Goal: Transaction & Acquisition: Purchase product/service

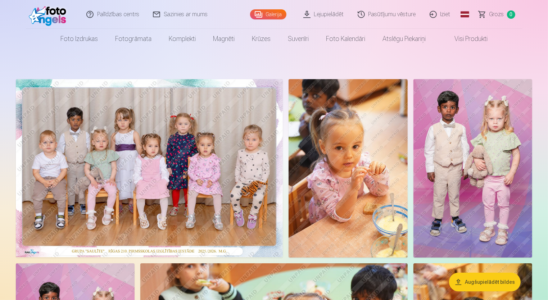
click at [464, 15] on link "Global" at bounding box center [465, 14] width 14 height 29
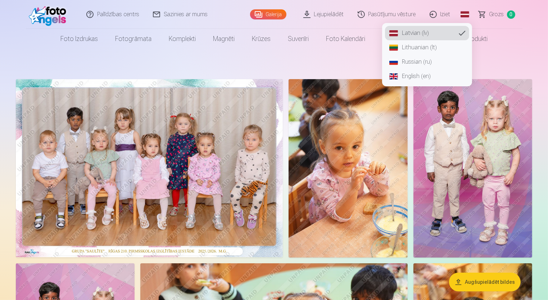
click at [402, 80] on link "English (en)" at bounding box center [427, 76] width 84 height 14
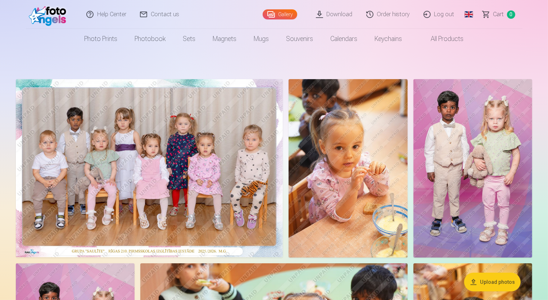
click at [339, 18] on link "Download" at bounding box center [334, 14] width 50 height 29
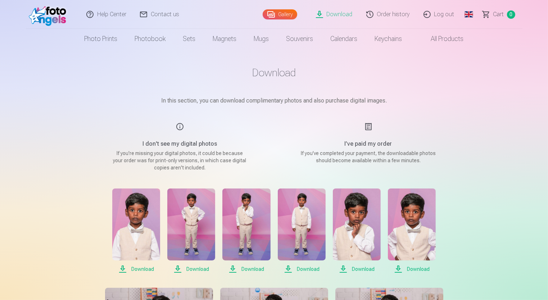
click at [120, 269] on span "Download" at bounding box center [136, 269] width 48 height 9
click at [180, 268] on span "Download" at bounding box center [191, 269] width 48 height 9
click at [233, 267] on span "Download" at bounding box center [246, 269] width 48 height 9
click at [289, 272] on span "Download" at bounding box center [302, 269] width 48 height 9
click at [345, 268] on span "Download" at bounding box center [357, 269] width 48 height 9
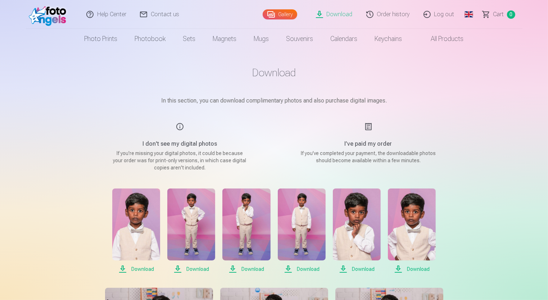
click at [397, 271] on span "Download" at bounding box center [412, 269] width 48 height 9
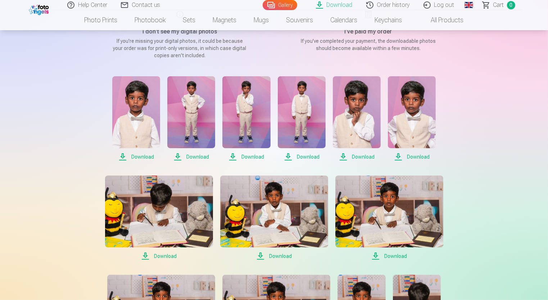
scroll to position [113, 0]
click at [376, 258] on span "Download" at bounding box center [389, 255] width 108 height 9
click at [260, 255] on span "Download" at bounding box center [274, 255] width 108 height 9
click at [145, 257] on span "Download" at bounding box center [159, 255] width 108 height 9
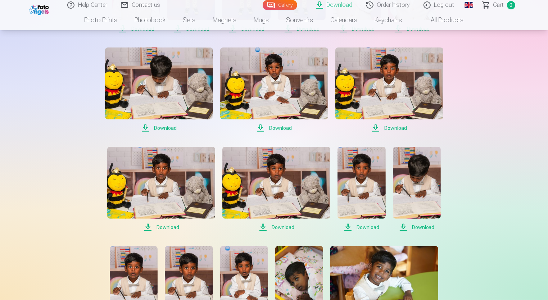
scroll to position [241, 0]
click at [149, 224] on span "Download" at bounding box center [161, 227] width 108 height 9
click at [260, 225] on span "Download" at bounding box center [276, 227] width 108 height 9
click at [347, 224] on span "Download" at bounding box center [361, 227] width 48 height 9
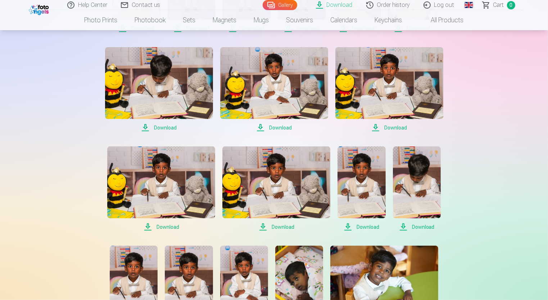
click at [401, 228] on span "Download" at bounding box center [417, 227] width 48 height 9
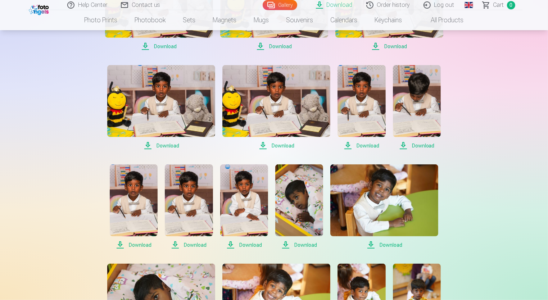
scroll to position [322, 0]
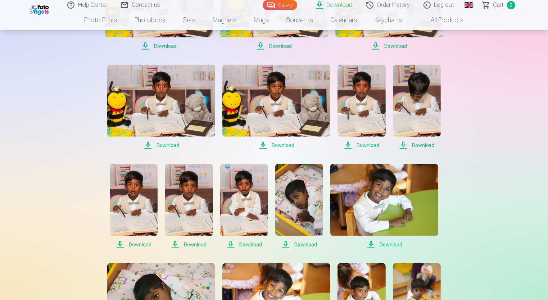
click at [371, 245] on span "Download" at bounding box center [384, 244] width 108 height 9
click at [284, 245] on span "Download" at bounding box center [299, 244] width 48 height 9
click at [231, 244] on span "Download" at bounding box center [244, 244] width 48 height 9
click at [176, 244] on span "Download" at bounding box center [189, 244] width 48 height 9
click at [119, 244] on span "Download" at bounding box center [134, 244] width 48 height 9
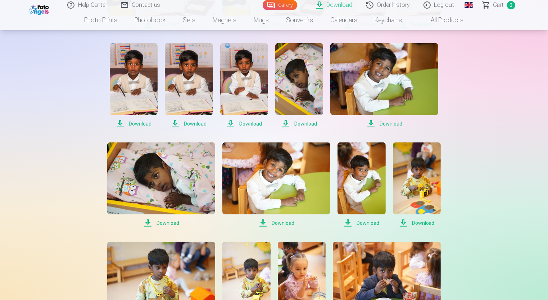
scroll to position [444, 0]
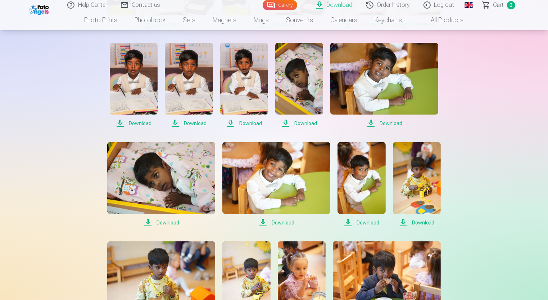
click at [147, 222] on span "Download" at bounding box center [161, 222] width 108 height 9
click at [263, 222] on span "Download" at bounding box center [276, 222] width 108 height 9
click at [346, 223] on span "Download" at bounding box center [361, 222] width 48 height 9
click at [486, 262] on div "Download In this section, you can download complimentary photos and also purcha…" at bounding box center [274, 206] width 432 height 1300
click at [402, 222] on span "Download" at bounding box center [417, 222] width 48 height 9
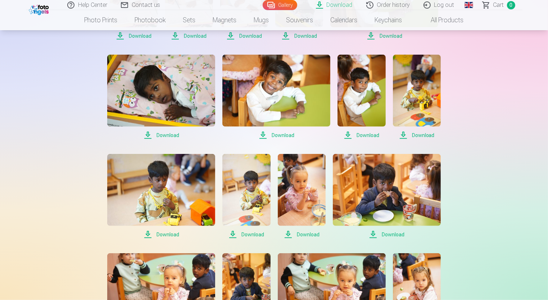
scroll to position [531, 0]
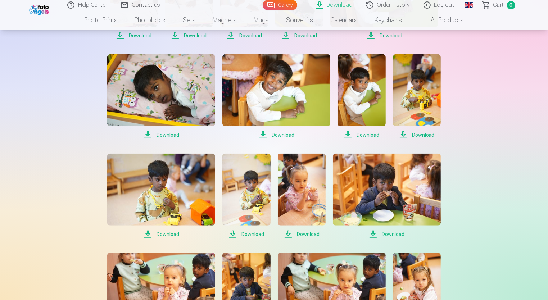
click at [372, 234] on span "Download" at bounding box center [387, 234] width 108 height 9
click at [286, 232] on span "Download" at bounding box center [302, 234] width 48 height 9
click at [233, 234] on span "Download" at bounding box center [246, 234] width 48 height 9
click at [147, 232] on span "Download" at bounding box center [161, 234] width 108 height 9
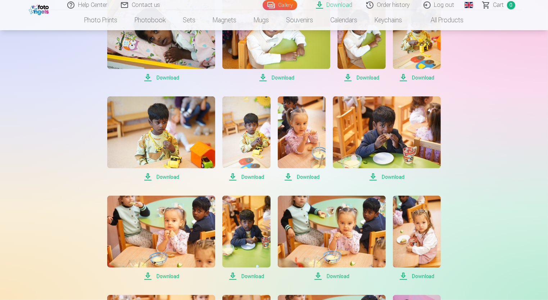
scroll to position [589, 0]
click at [405, 274] on span "Download" at bounding box center [417, 276] width 48 height 9
click at [405, 274] on icon at bounding box center [404, 275] width 10 height 9
click at [317, 276] on span "Download" at bounding box center [332, 276] width 108 height 9
click at [233, 276] on span "Download" at bounding box center [246, 276] width 48 height 9
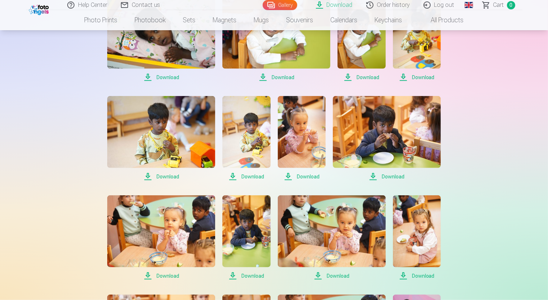
click at [147, 276] on span "Download" at bounding box center [161, 276] width 108 height 9
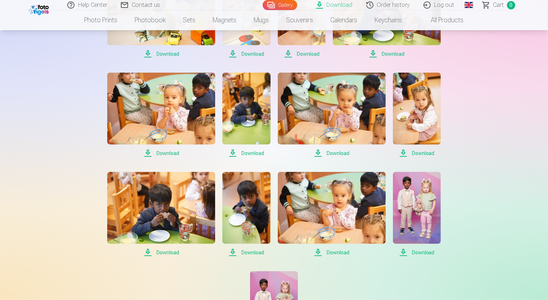
scroll to position [711, 0]
click at [146, 253] on span "Download" at bounding box center [161, 253] width 108 height 9
click at [234, 254] on span "Download" at bounding box center [246, 253] width 48 height 9
click at [318, 251] on span "Download" at bounding box center [332, 253] width 108 height 9
click at [402, 252] on span "Download" at bounding box center [417, 253] width 48 height 9
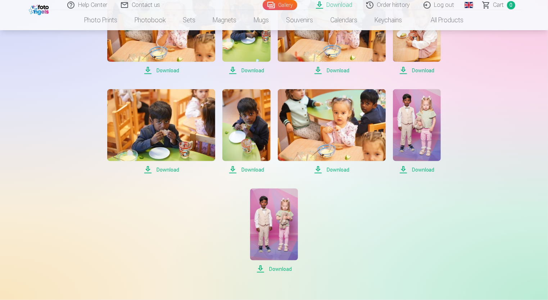
scroll to position [795, 0]
click at [260, 266] on span "Download" at bounding box center [274, 268] width 48 height 9
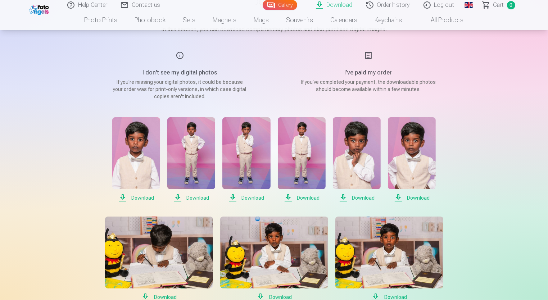
scroll to position [0, 0]
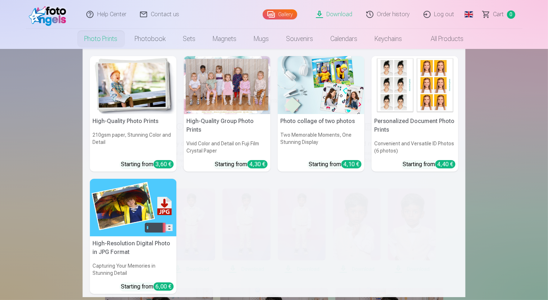
click at [199, 122] on h5 "High-Quality Group Photo Prints" at bounding box center [227, 125] width 87 height 23
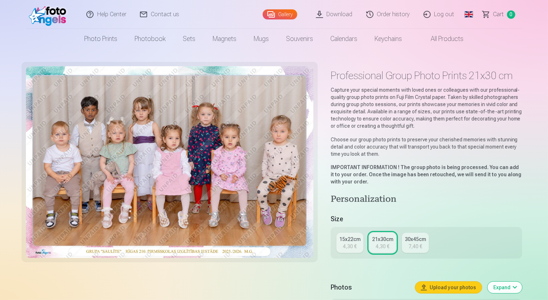
click at [142, 139] on img at bounding box center [169, 162] width 287 height 192
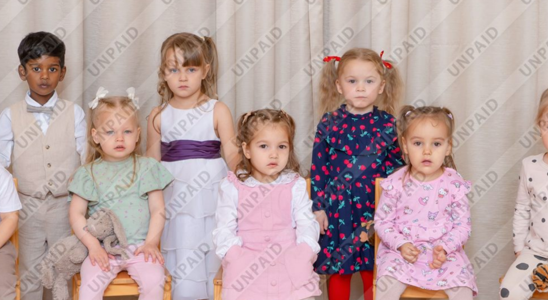
click at [90, 115] on img at bounding box center [169, 162] width 287 height 192
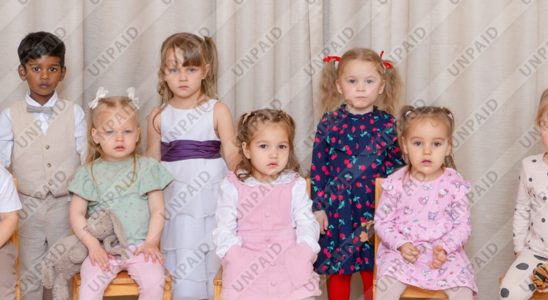
click at [90, 115] on img at bounding box center [169, 162] width 287 height 192
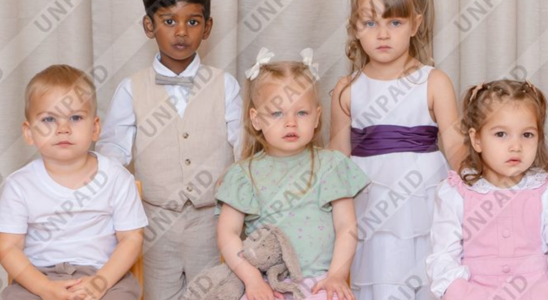
click at [94, 155] on img at bounding box center [169, 162] width 287 height 192
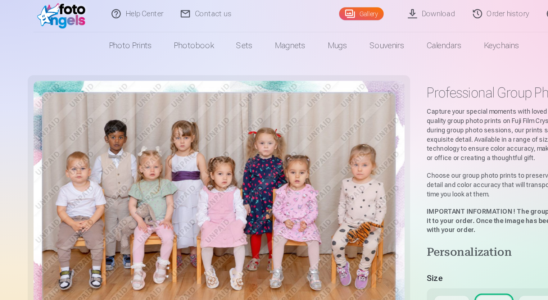
click at [172, 173] on img at bounding box center [169, 162] width 287 height 192
click at [77, 153] on img at bounding box center [169, 162] width 287 height 192
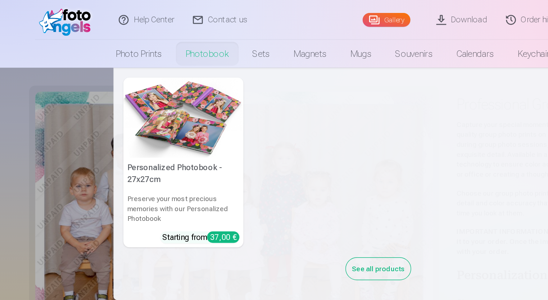
click at [146, 74] on img at bounding box center [133, 85] width 87 height 58
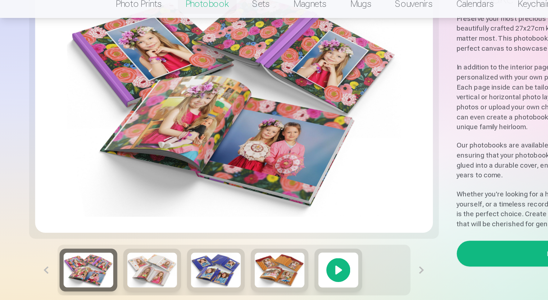
scroll to position [72, 0]
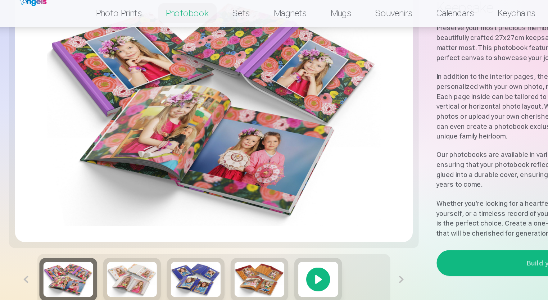
click at [93, 211] on img at bounding box center [110, 212] width 36 height 25
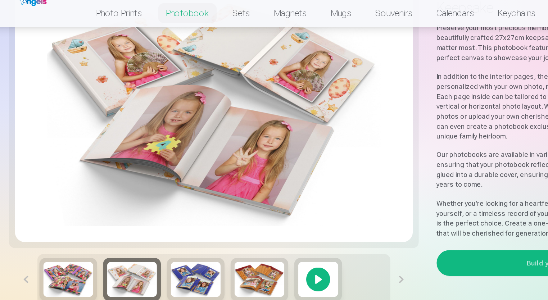
click at [143, 222] on img at bounding box center [157, 212] width 36 height 25
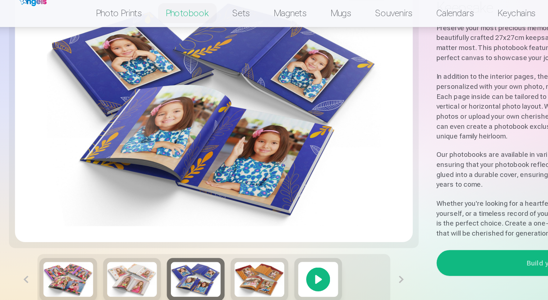
click at [183, 227] on div at bounding box center [169, 212] width 255 height 37
click at [198, 217] on img at bounding box center [203, 212] width 36 height 25
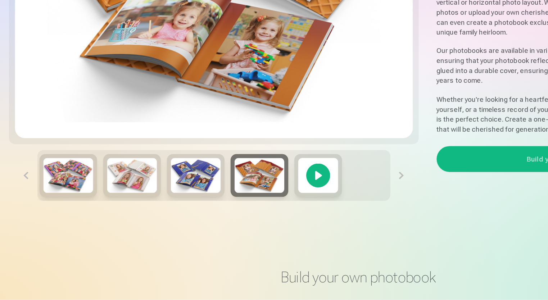
scroll to position [75, 0]
click at [249, 211] on div at bounding box center [245, 210] width 35 height 31
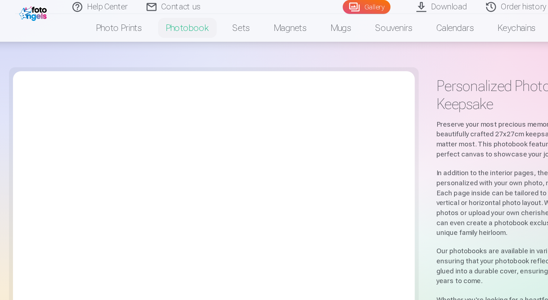
scroll to position [0, 0]
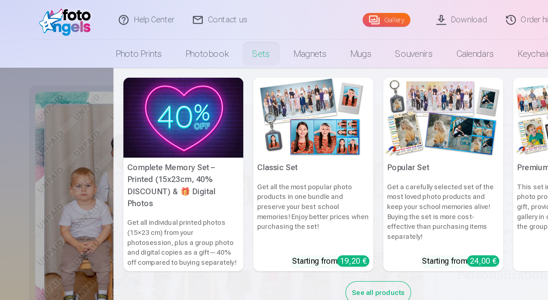
click at [152, 107] on img at bounding box center [133, 85] width 87 height 58
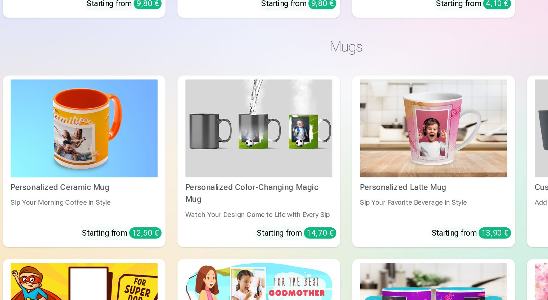
scroll to position [1319, 0]
